Goal: Task Accomplishment & Management: Complete application form

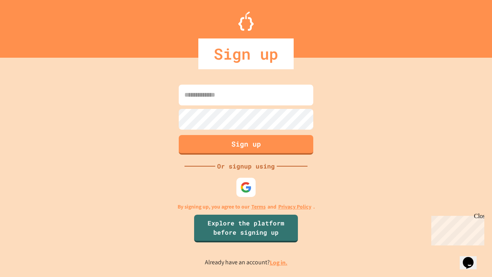
click at [279, 262] on link "Log in." at bounding box center [279, 262] width 18 height 8
